Goal: Communication & Community: Ask a question

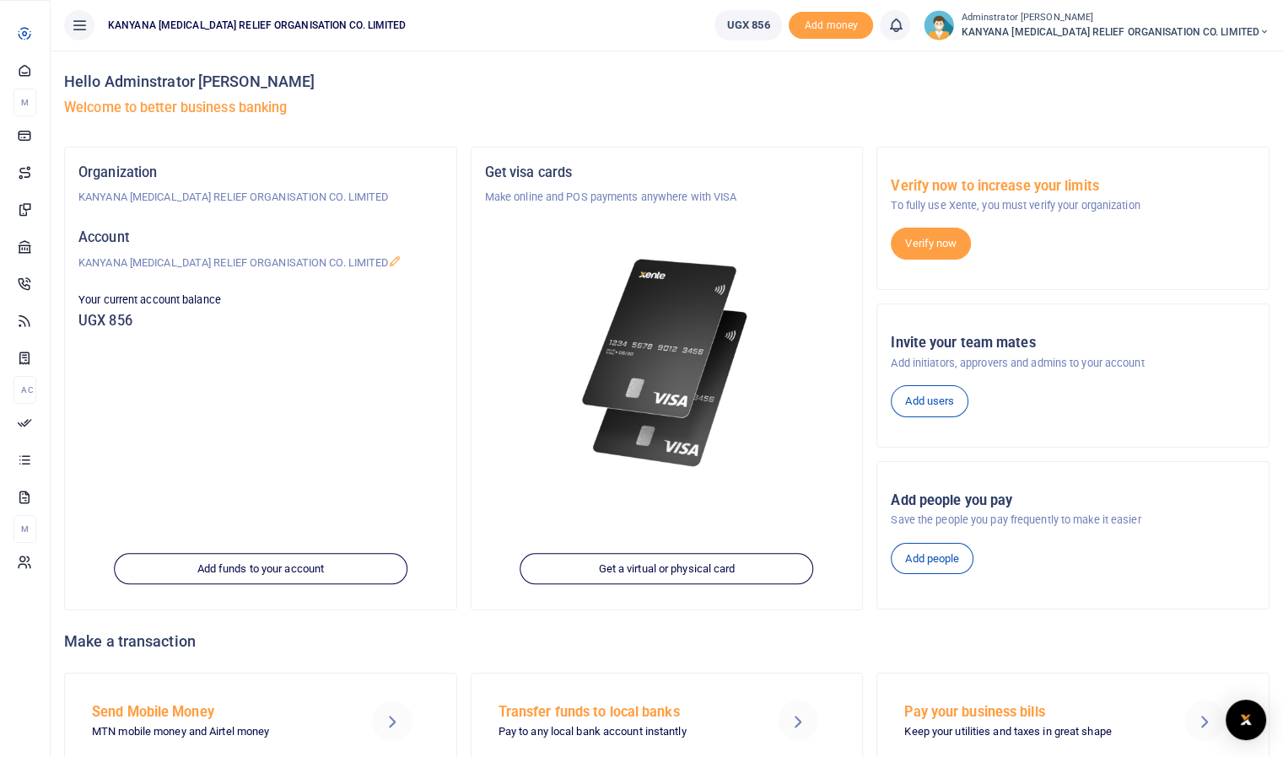
click at [30, 143] on icon at bounding box center [24, 134] width 15 height 15
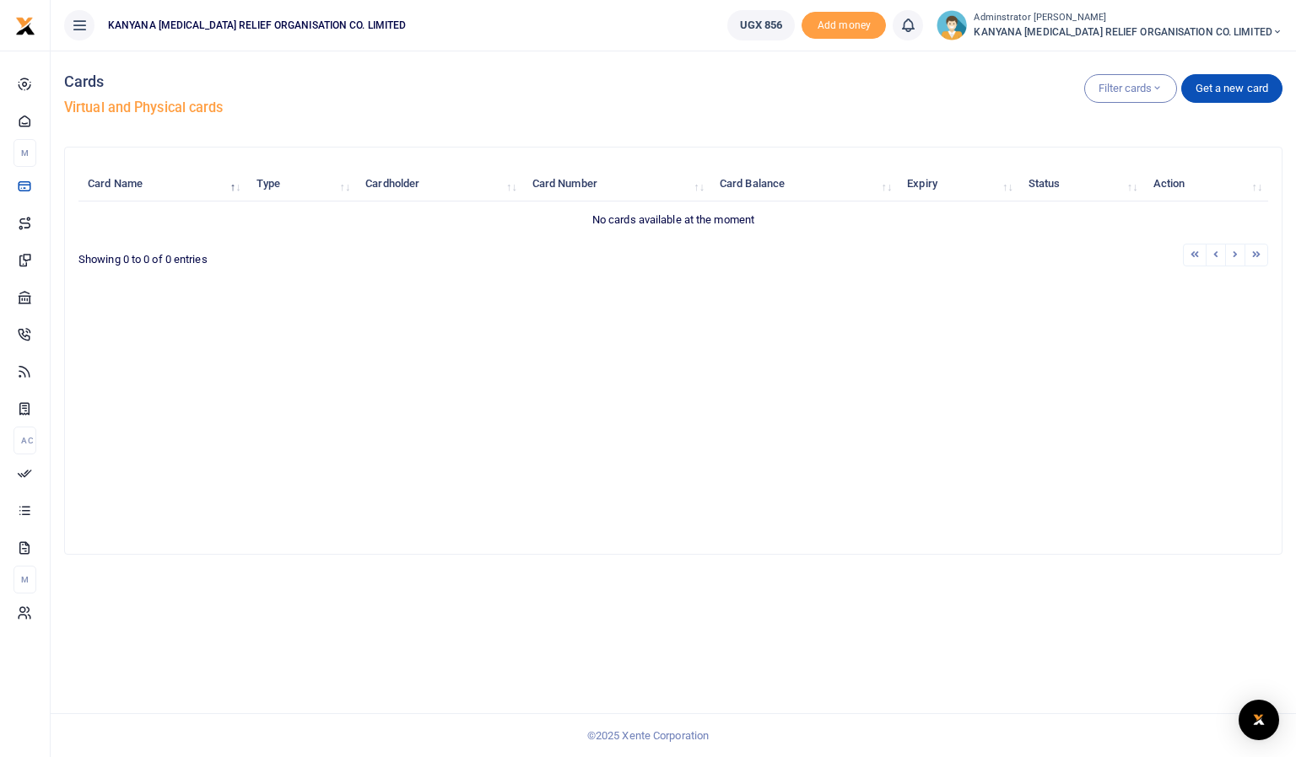
click at [1260, 719] on img "Open Intercom Messenger" at bounding box center [1258, 720] width 20 height 19
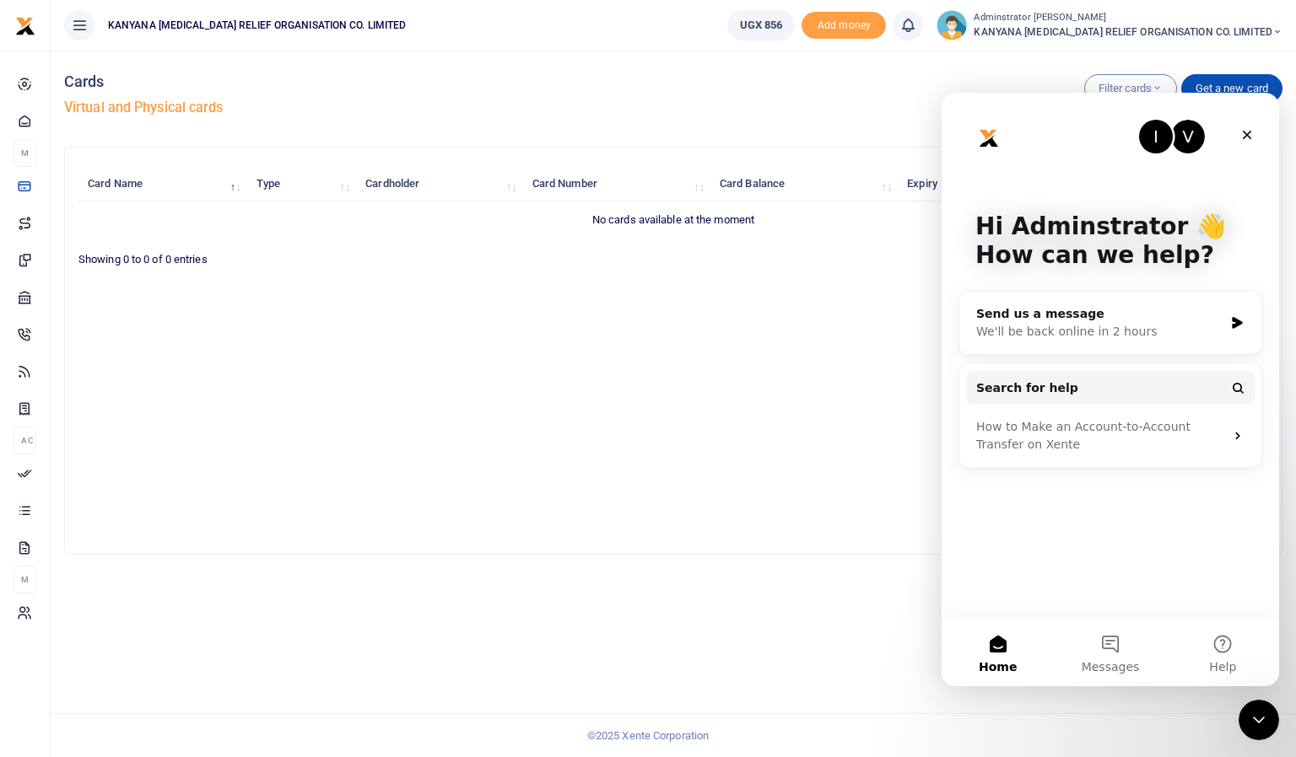
drag, startPoint x: 1103, startPoint y: 391, endPoint x: 1090, endPoint y: 576, distance: 186.1
click at [1090, 576] on div "I V Hi Adminstrator 👋 How can we help? Send us a message We'll be back online i…" at bounding box center [1109, 355] width 337 height 525
click at [1109, 653] on button "Messages" at bounding box center [1109, 652] width 112 height 67
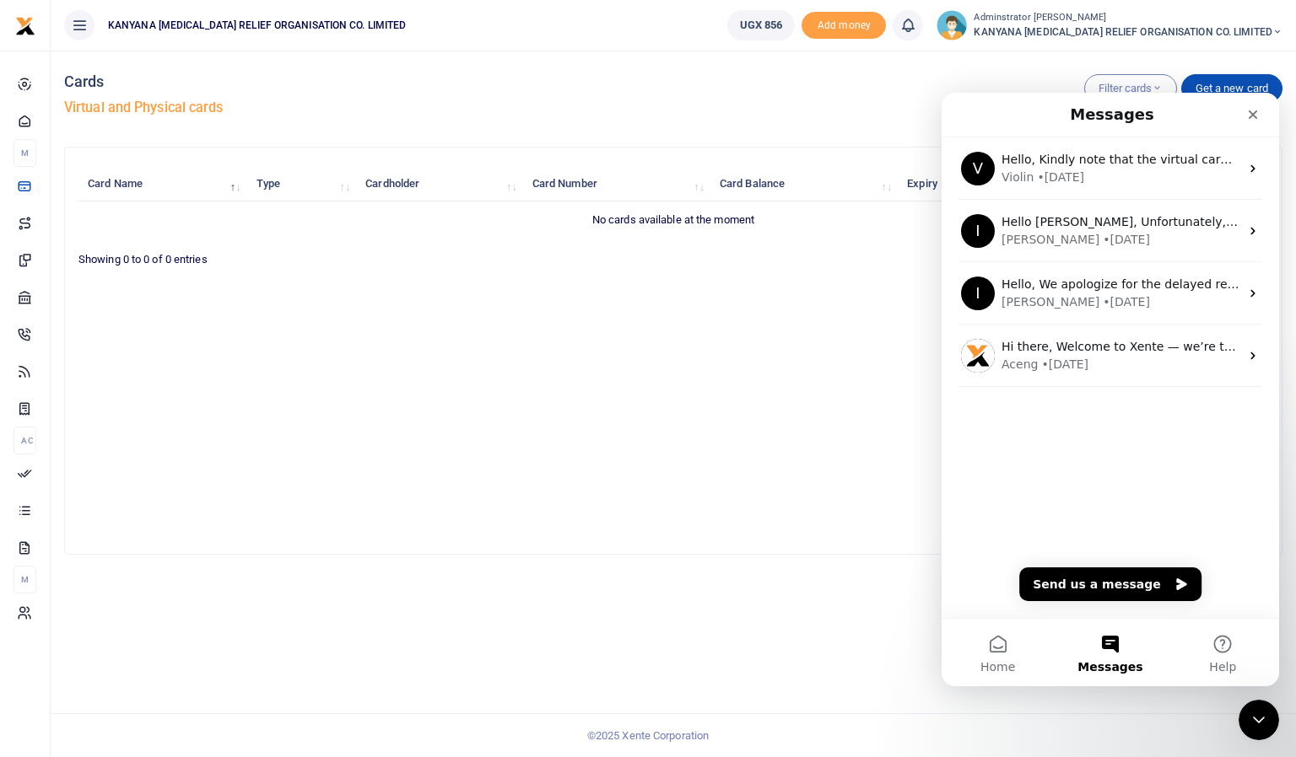
click at [1117, 180] on div "Violin • 3w ago" at bounding box center [1120, 178] width 238 height 18
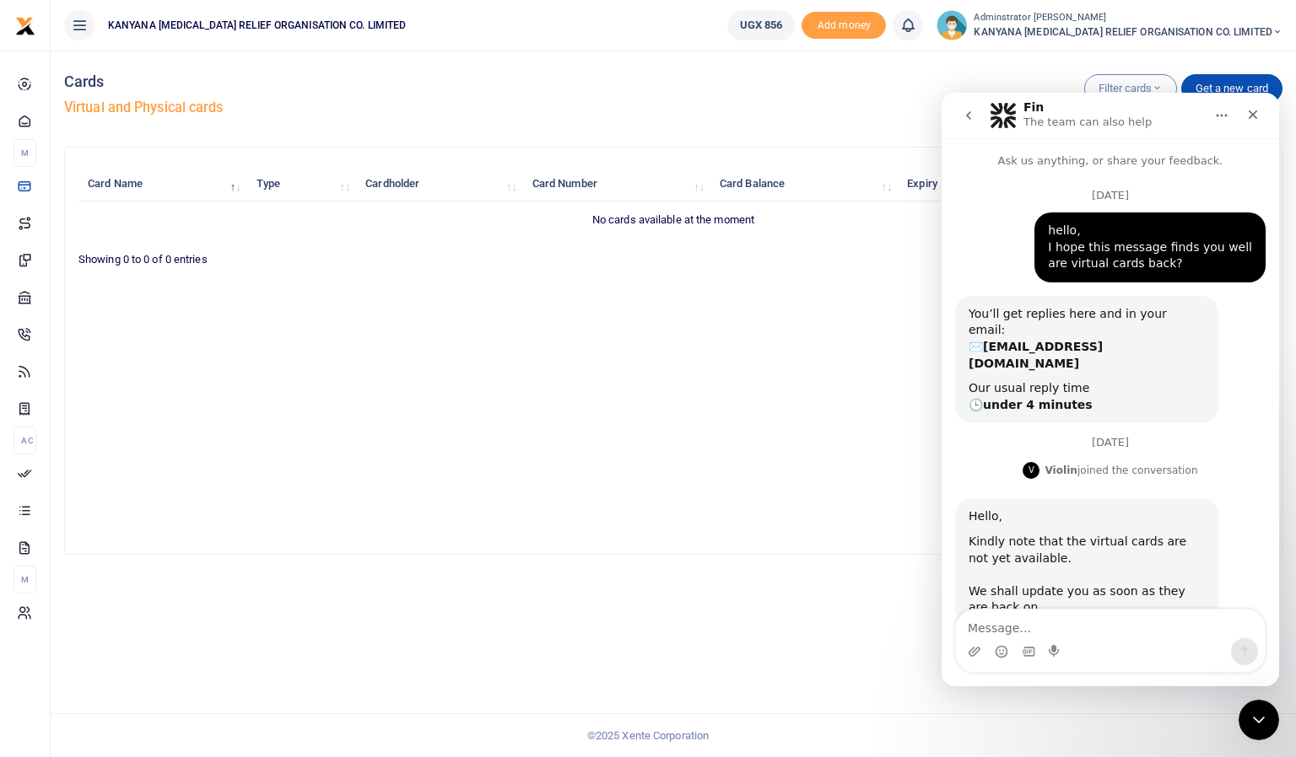
scroll to position [19, 0]
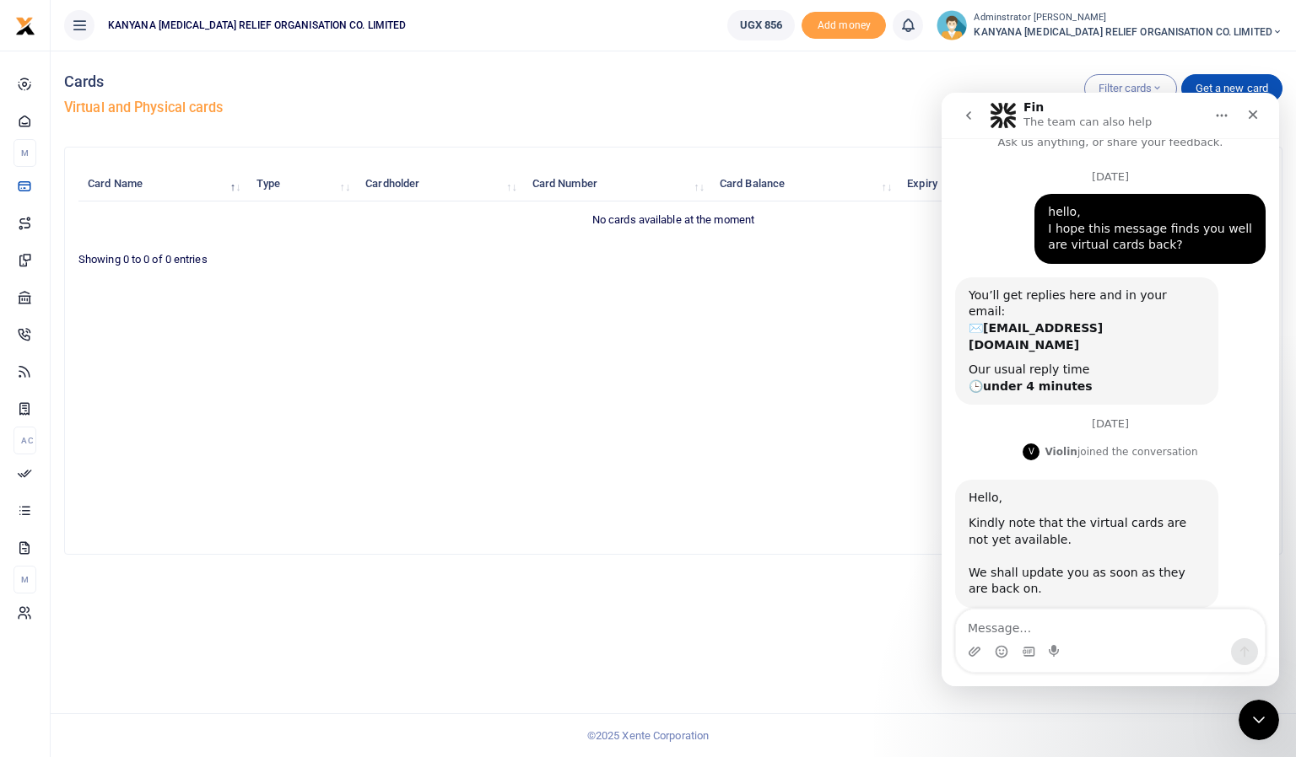
click at [1016, 628] on textarea "Message…" at bounding box center [1110, 624] width 309 height 29
type textarea "h"
type textarea "Hello, any update?"
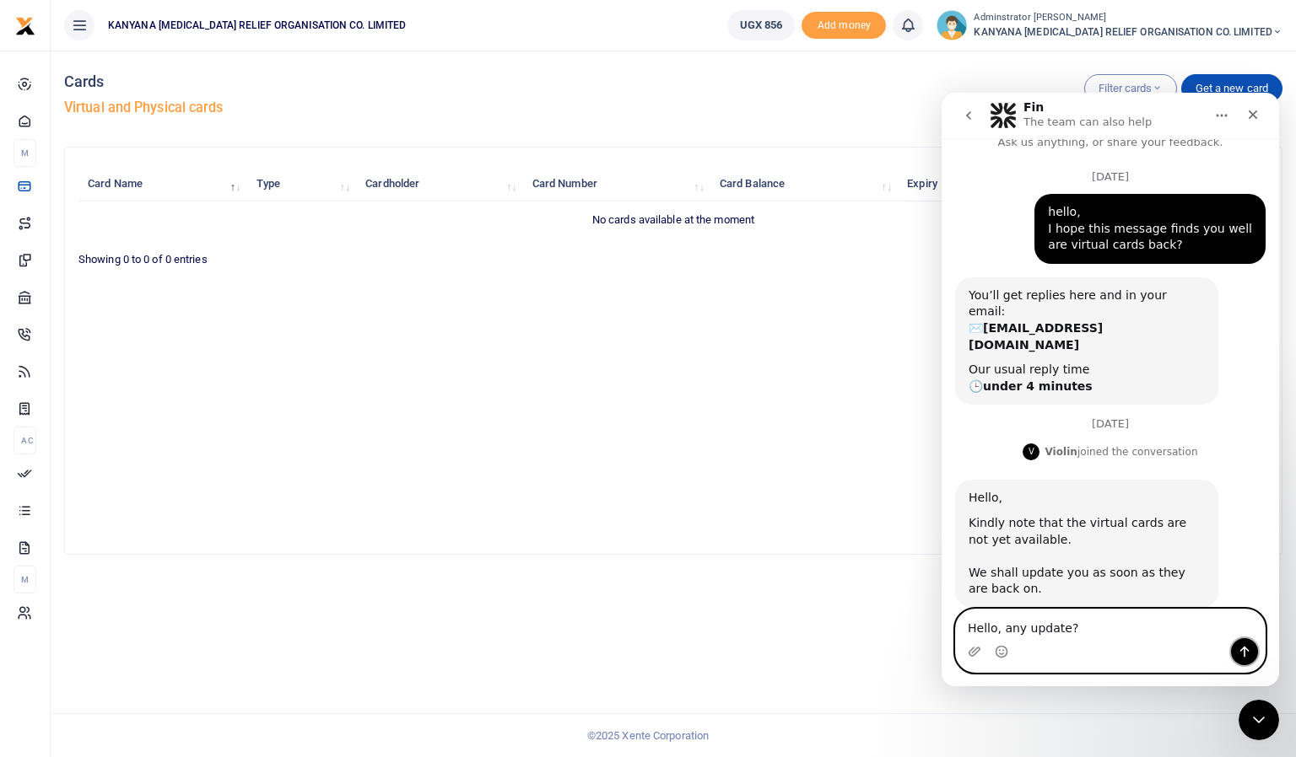
click at [1232, 649] on button "Send a message…" at bounding box center [1244, 651] width 27 height 27
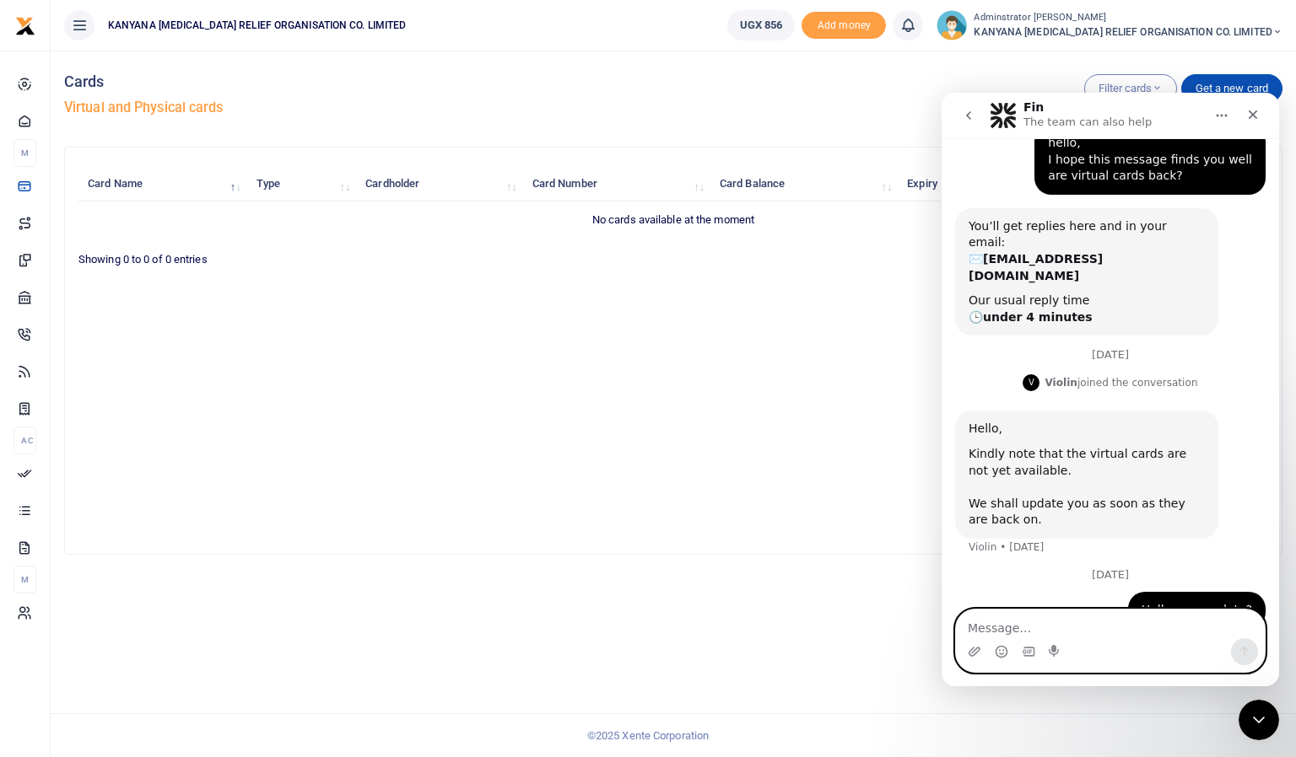
scroll to position [91, 0]
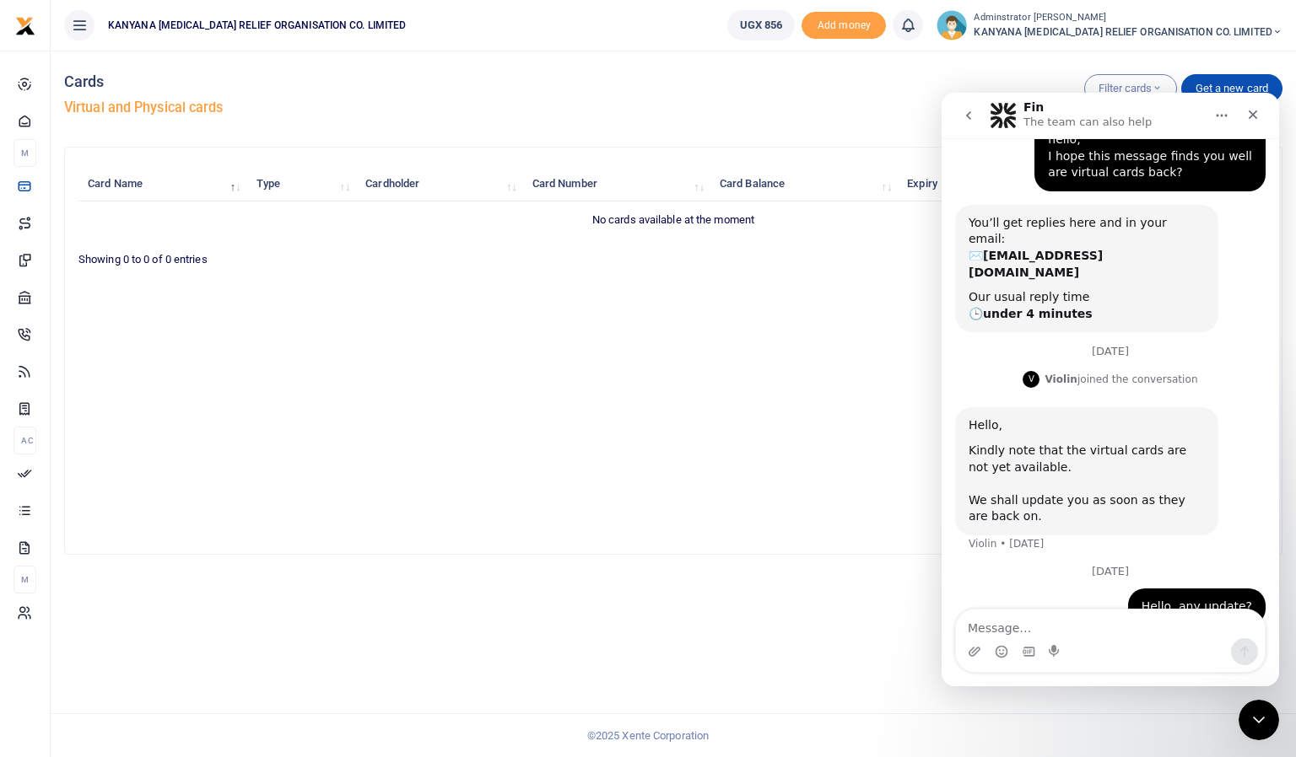
click at [965, 107] on button "go back" at bounding box center [968, 116] width 32 height 32
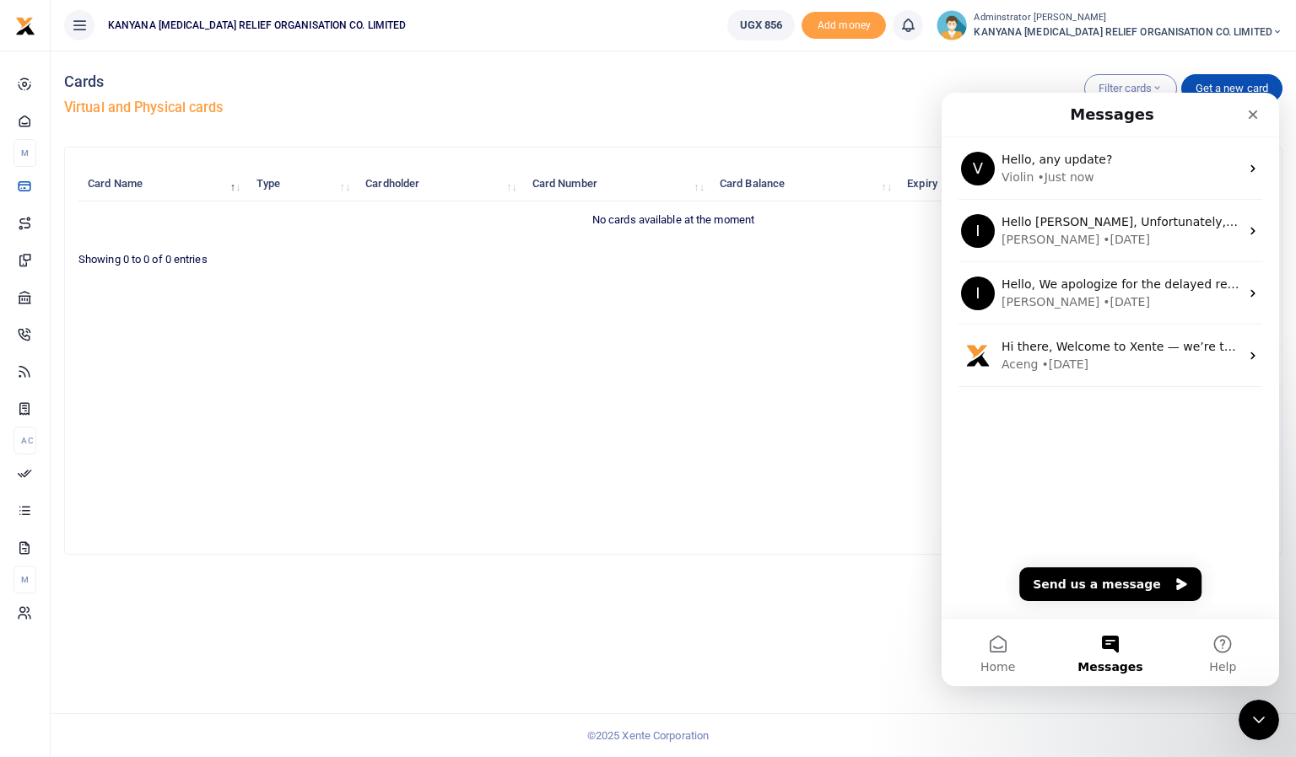
scroll to position [0, 0]
click at [1256, 115] on icon "Close" at bounding box center [1252, 114] width 13 height 13
